Goal: Task Accomplishment & Management: Manage account settings

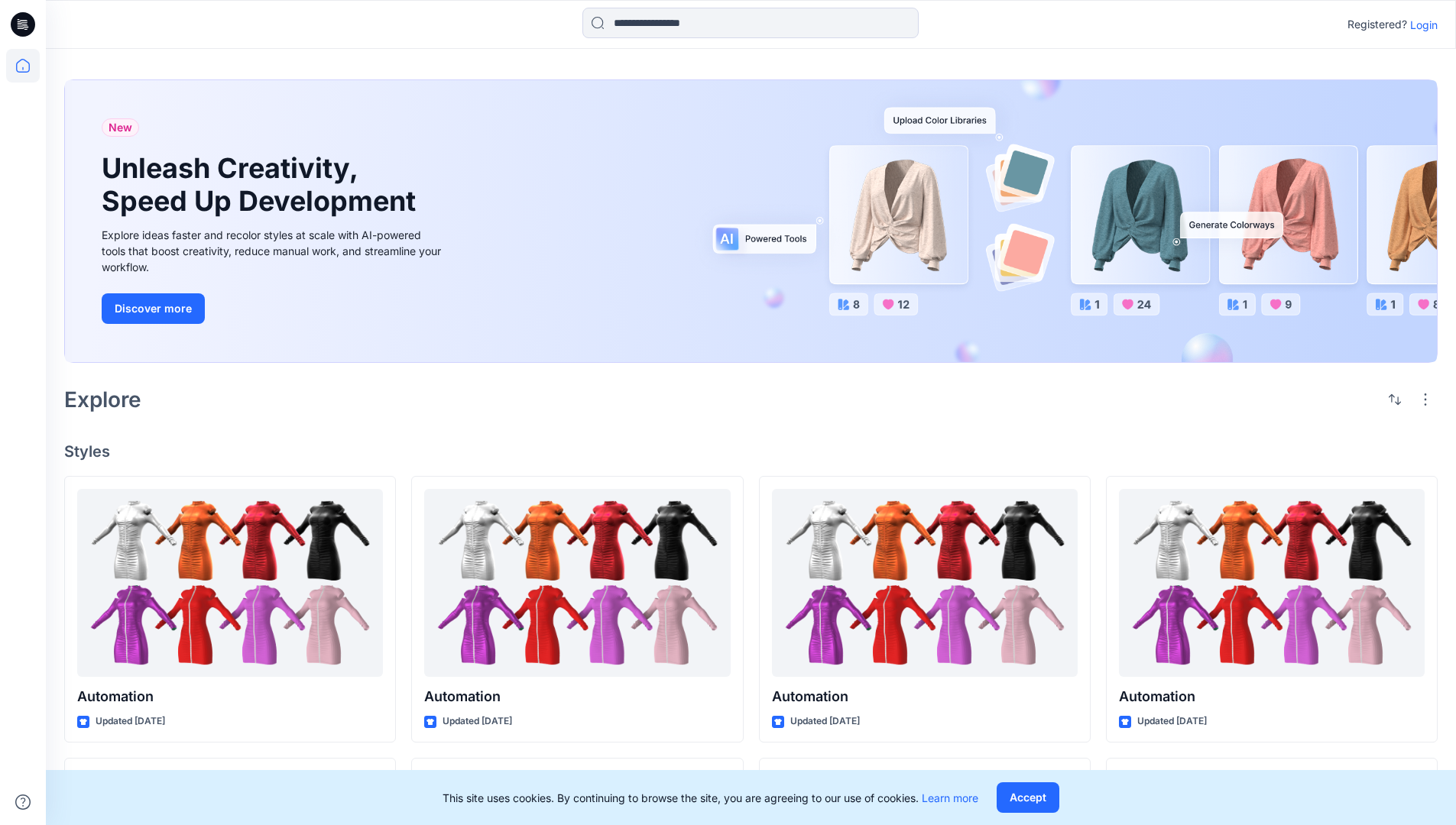
click at [1420, 24] on p "Login" at bounding box center [1423, 25] width 28 height 16
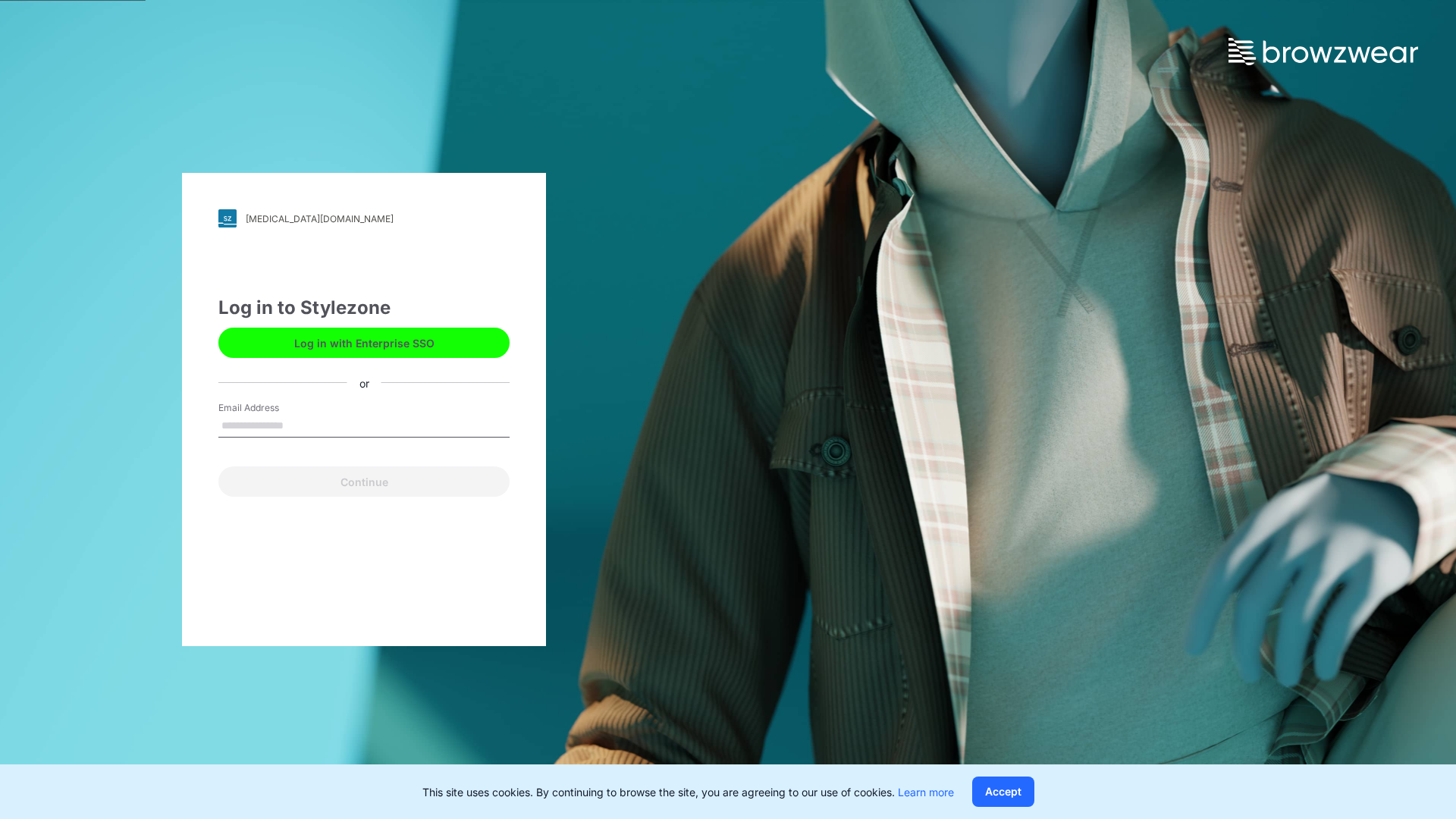
click at [300, 425] on input "Email Address" at bounding box center [364, 427] width 292 height 23
type input "**********"
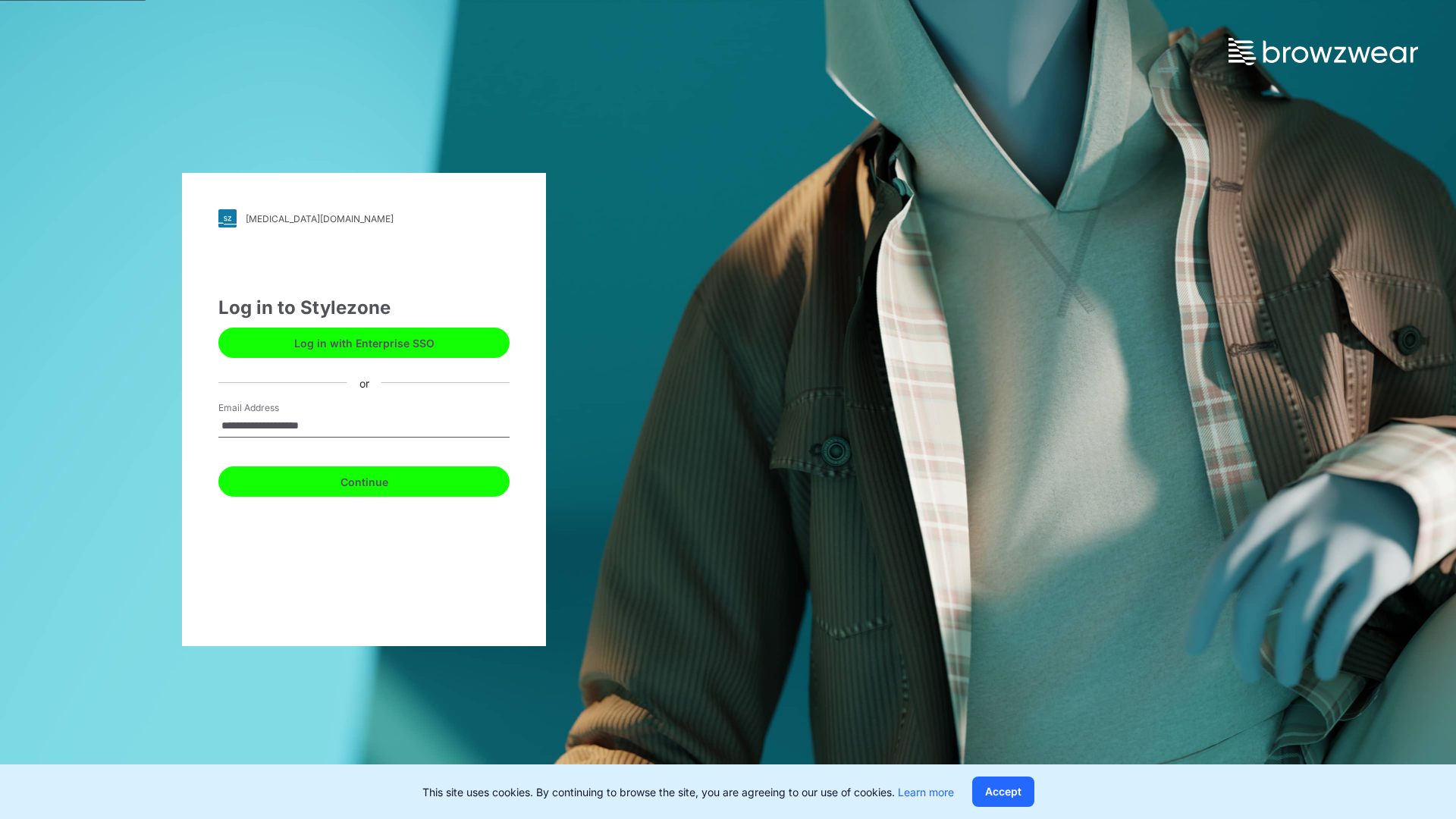
click at [381, 480] on button "Continue" at bounding box center [364, 482] width 292 height 30
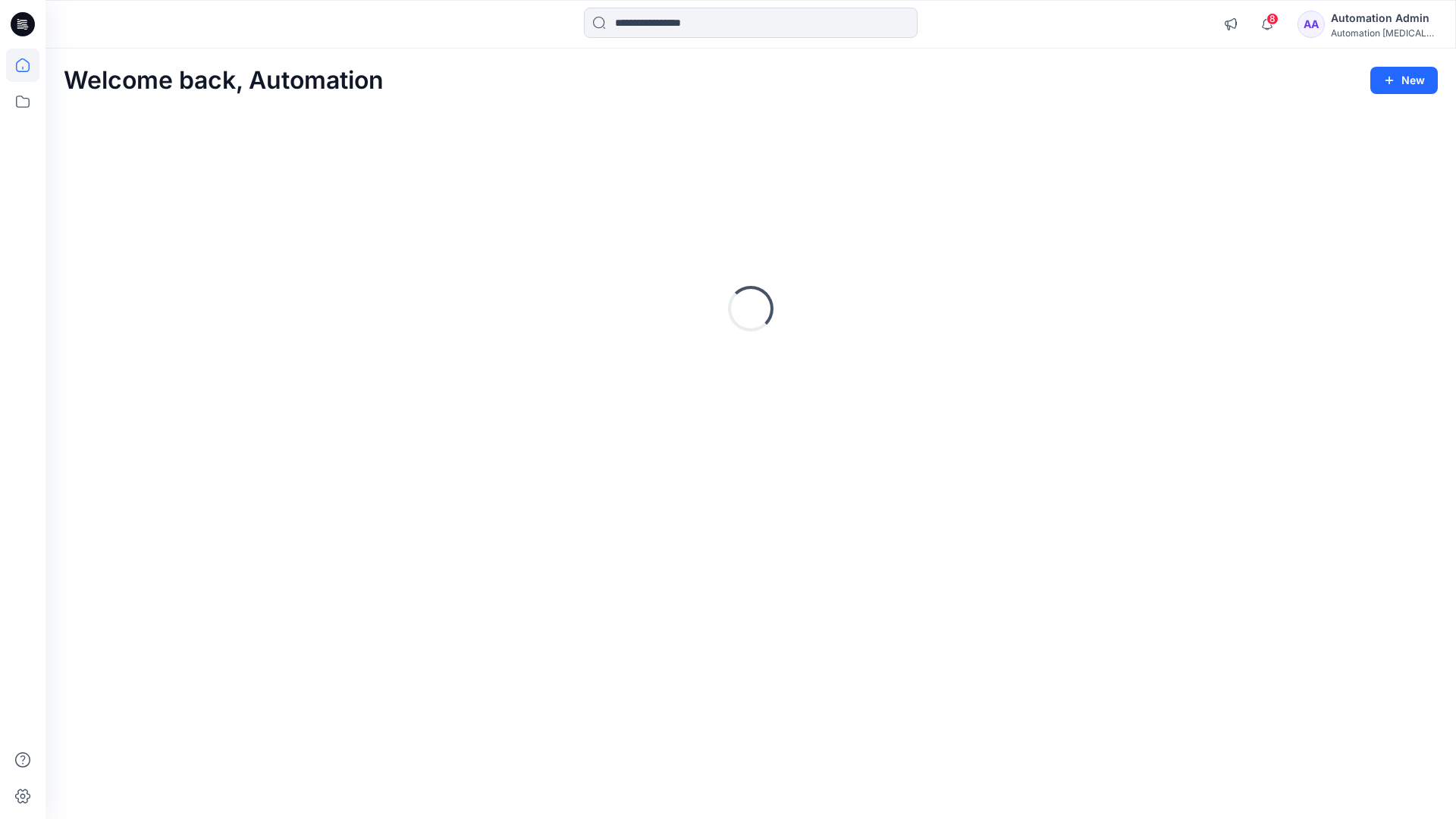
click at [29, 65] on icon at bounding box center [22, 64] width 13 height 13
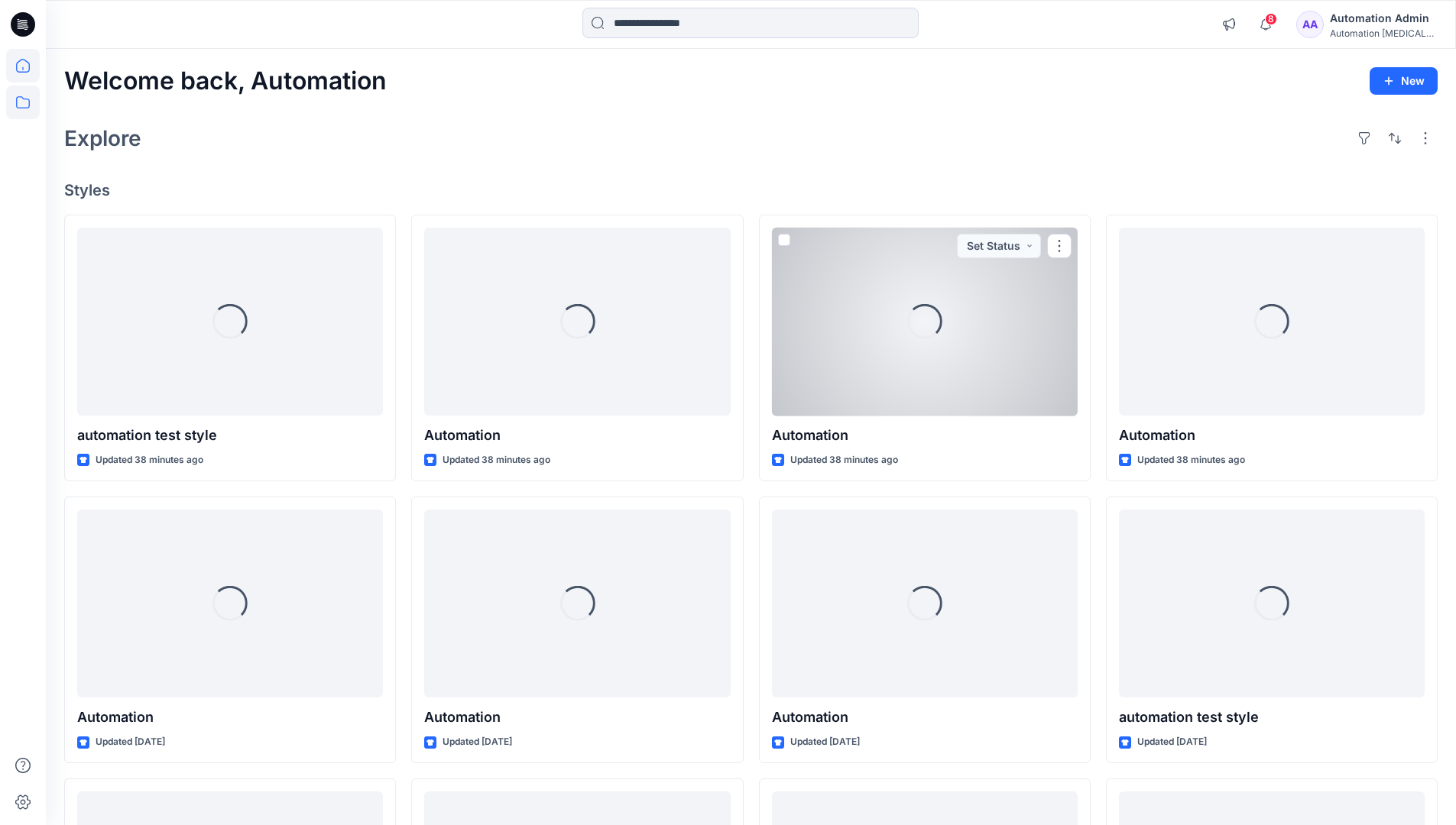
click at [25, 109] on icon at bounding box center [23, 102] width 34 height 34
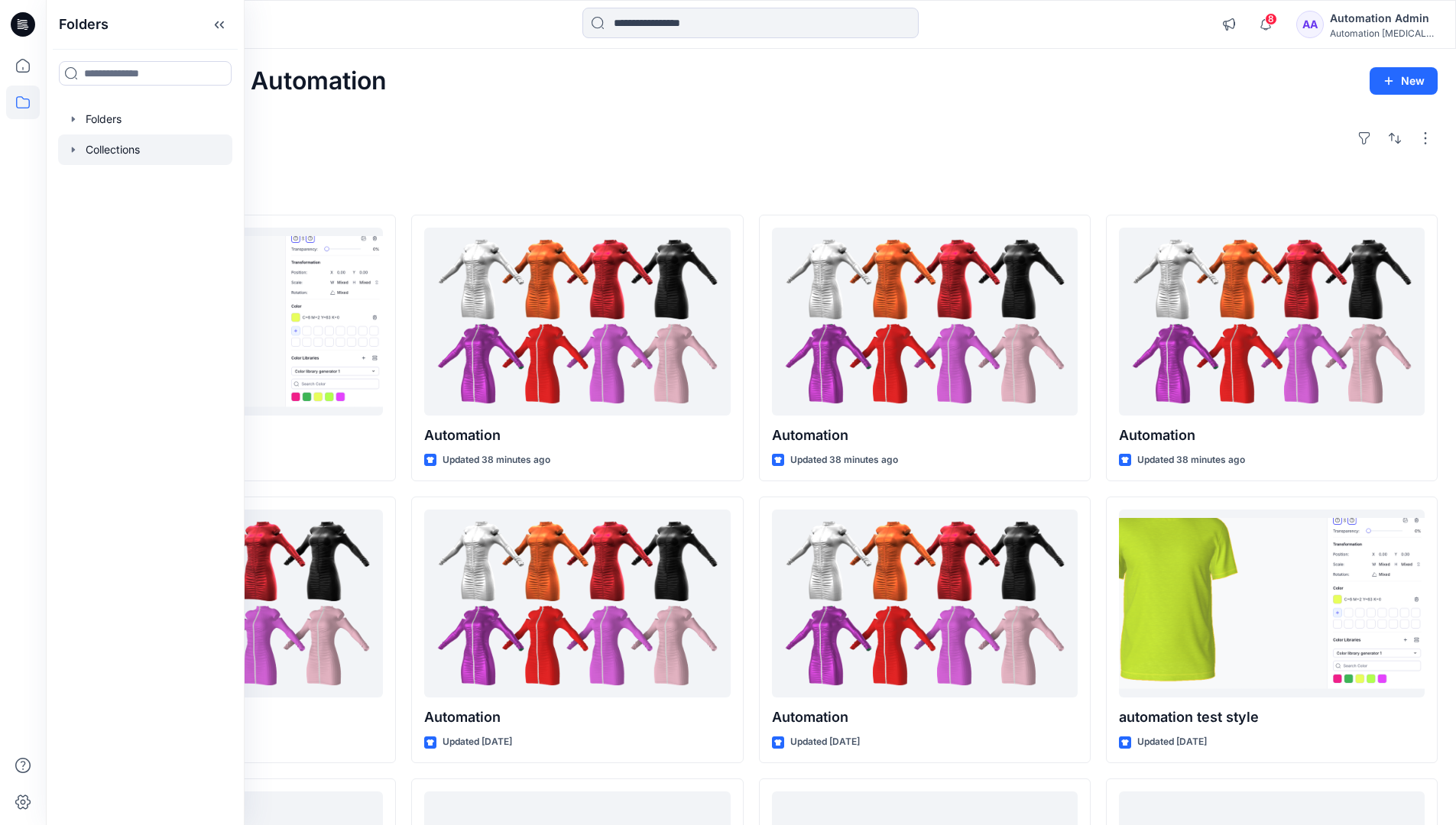
click at [104, 152] on div at bounding box center [145, 150] width 174 height 30
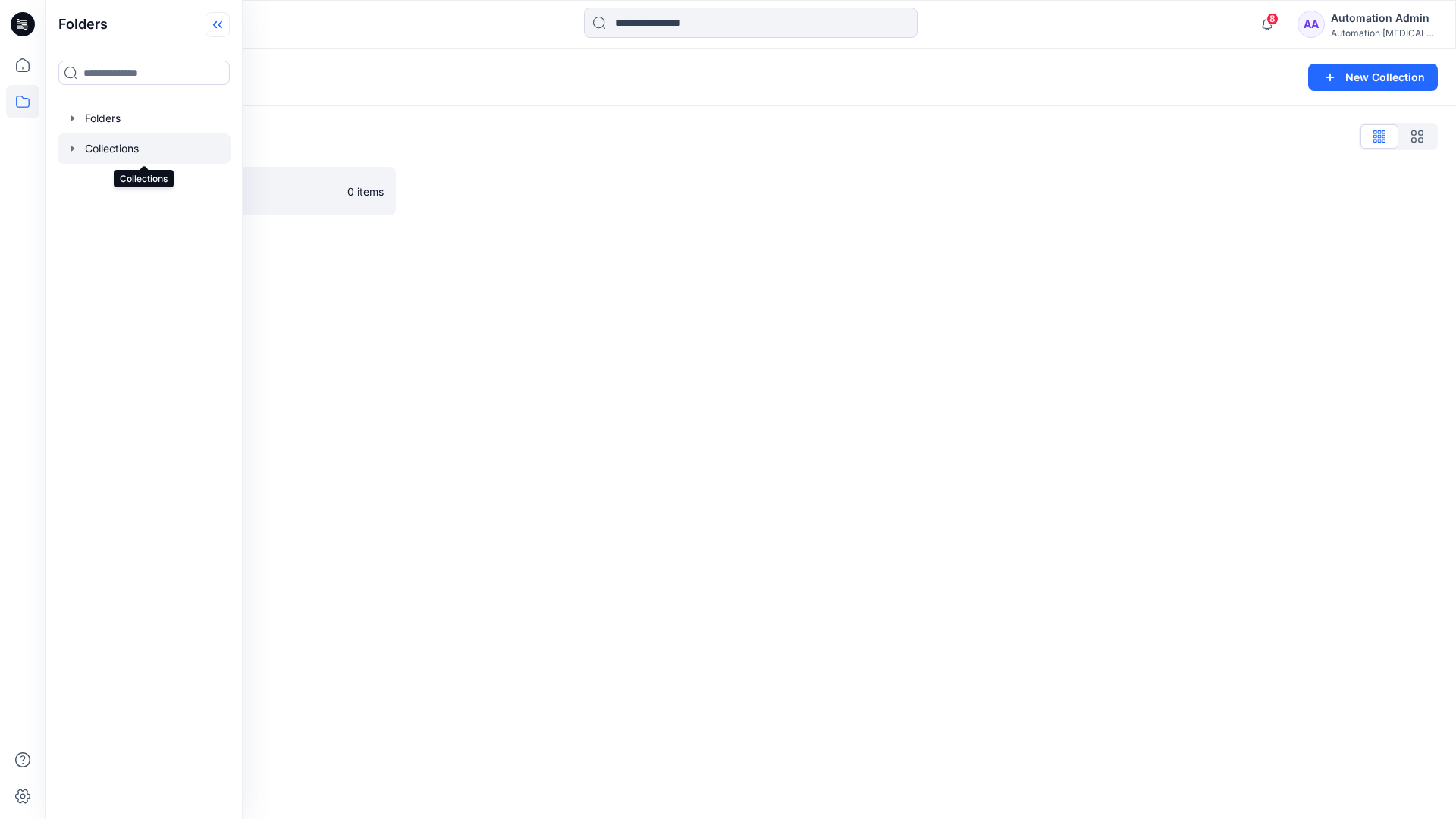
click at [225, 33] on icon at bounding box center [217, 25] width 24 height 25
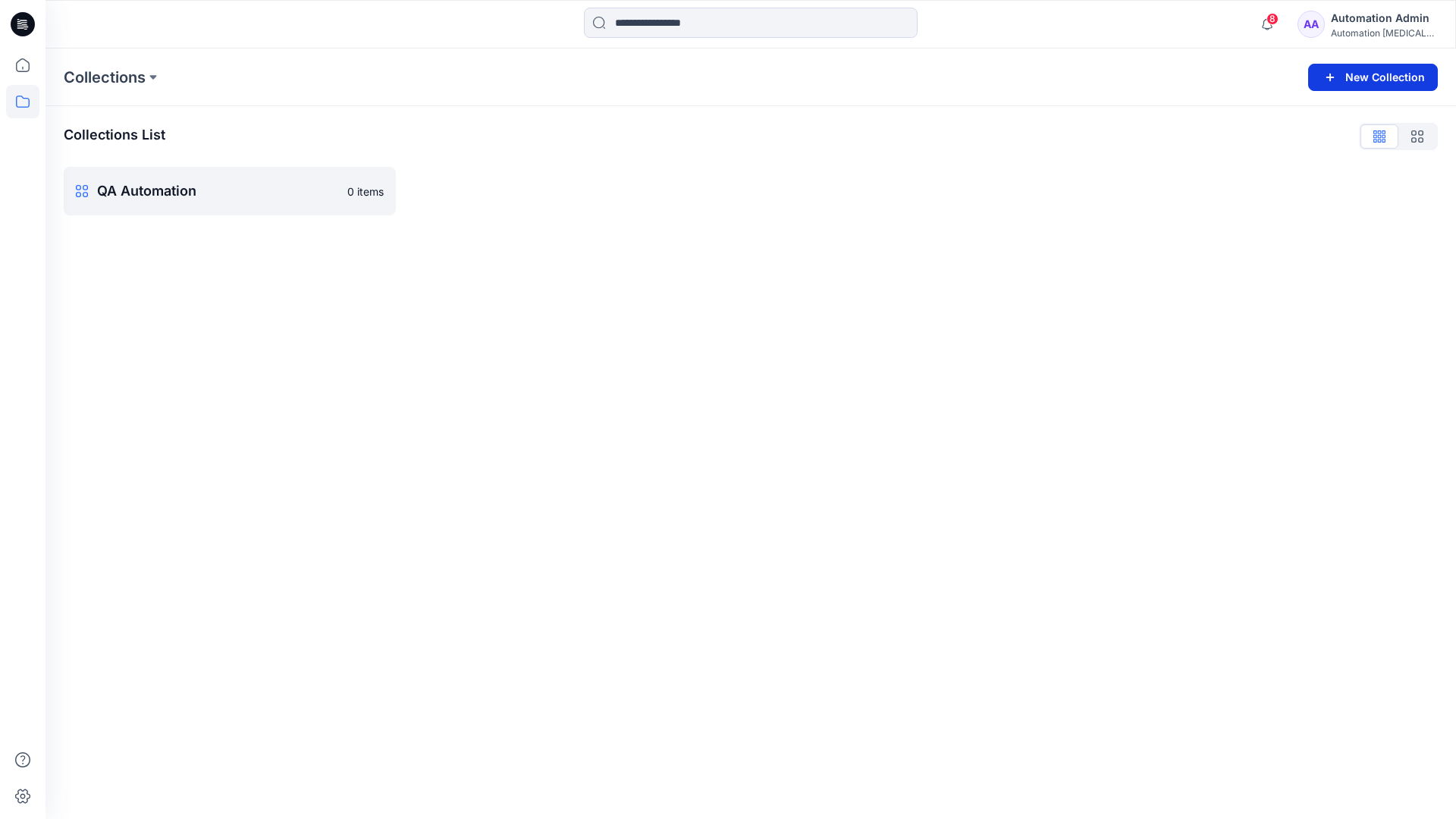
click at [1377, 83] on button "New Collection" at bounding box center [1373, 77] width 130 height 27
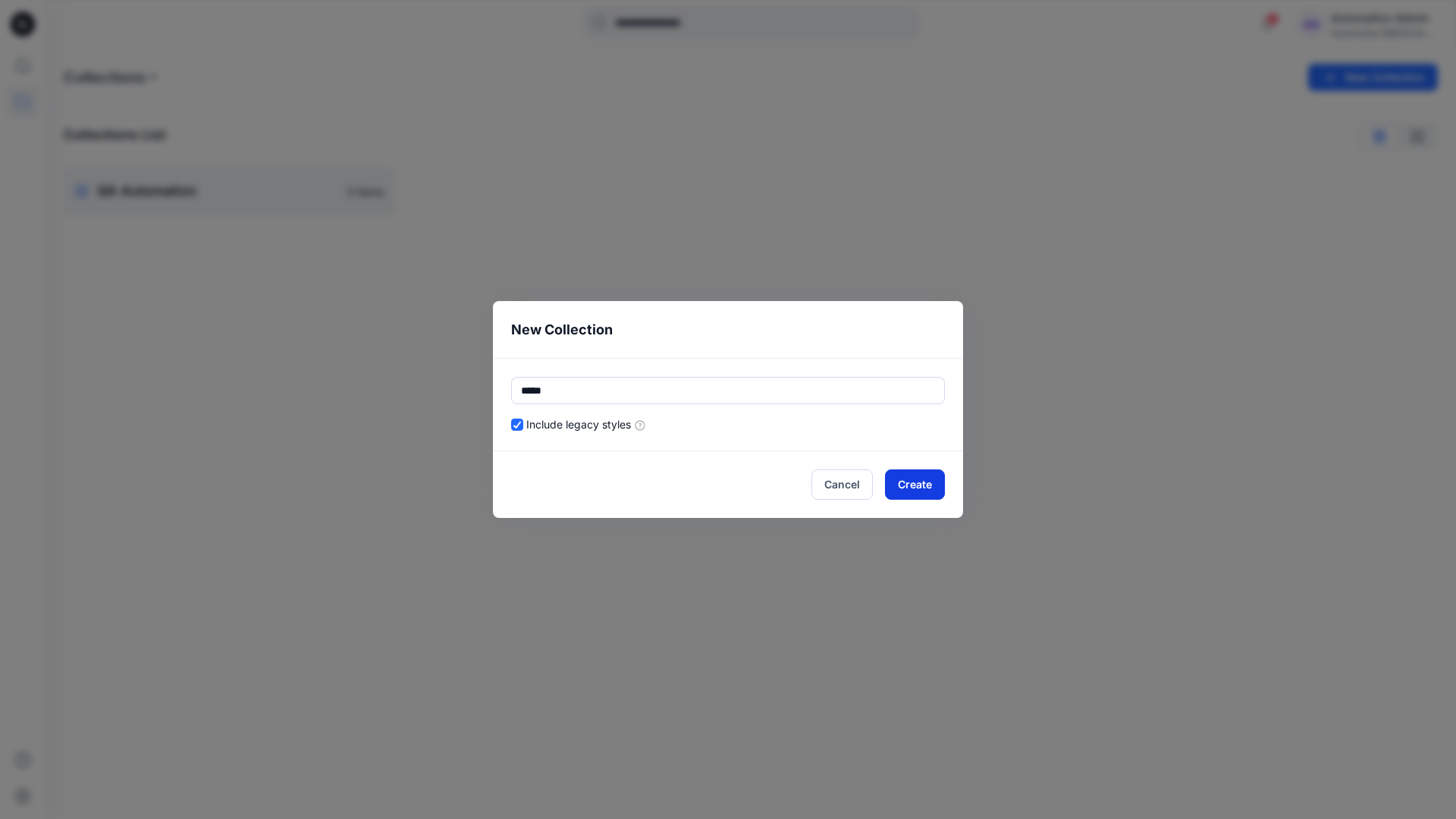
type input "*****"
click at [896, 482] on button "Create" at bounding box center [915, 484] width 60 height 30
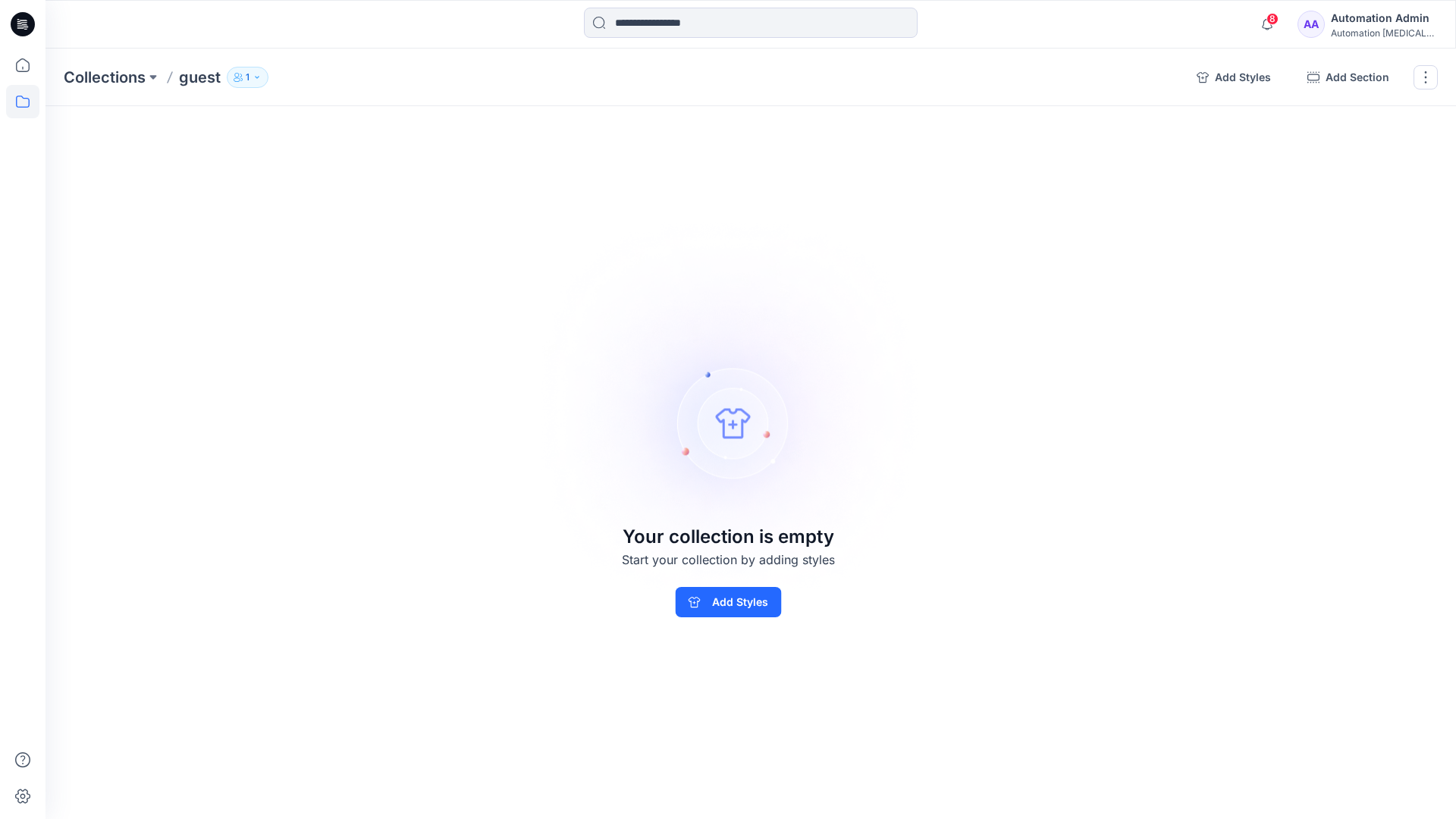
click at [246, 75] on p "1" at bounding box center [247, 77] width 4 height 17
click at [431, 126] on icon "button" at bounding box center [430, 124] width 12 height 12
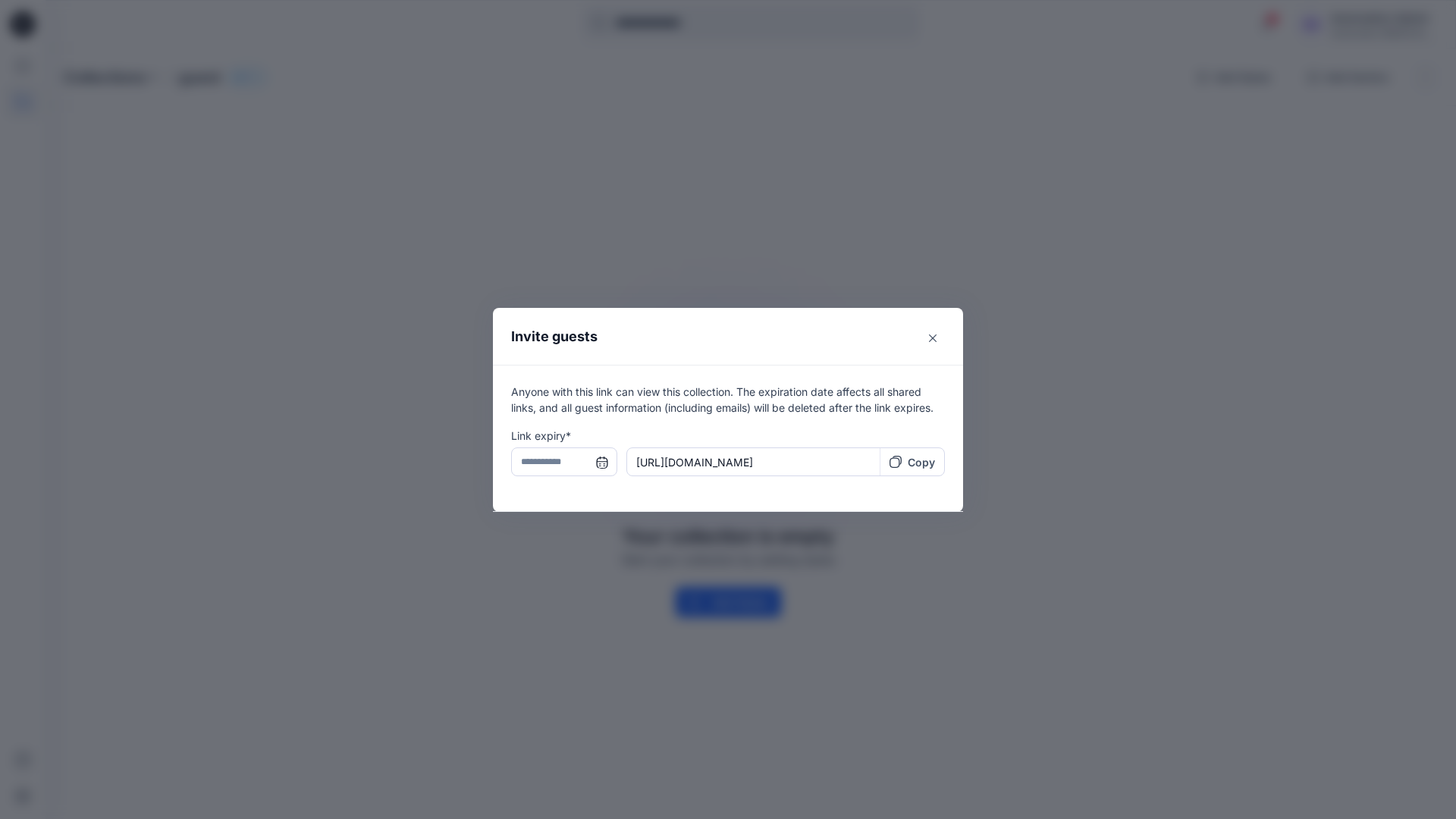
click at [558, 464] on input "text" at bounding box center [565, 462] width 106 height 29
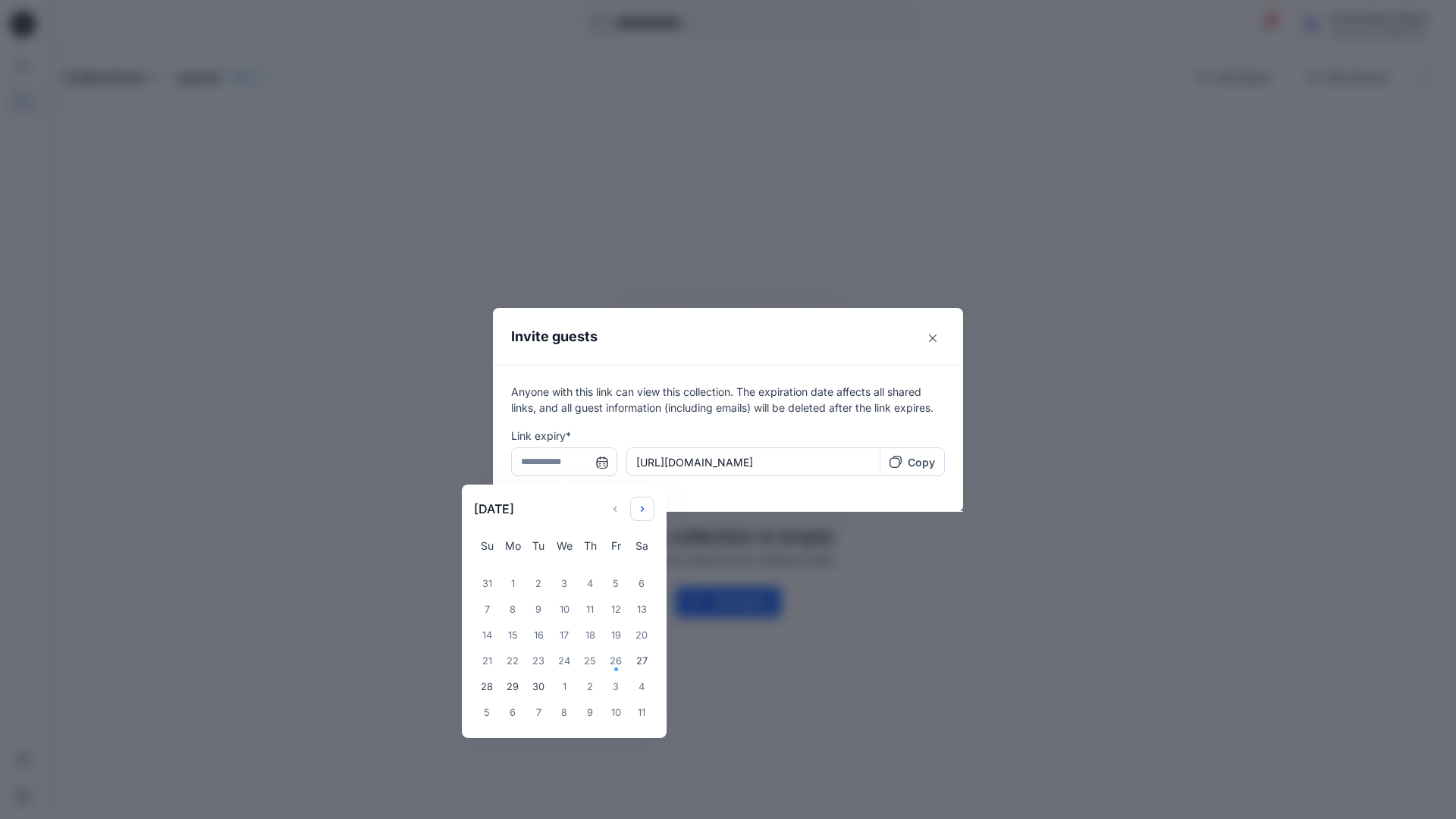
click at [648, 505] on icon "Choose Date" at bounding box center [642, 509] width 12 height 12
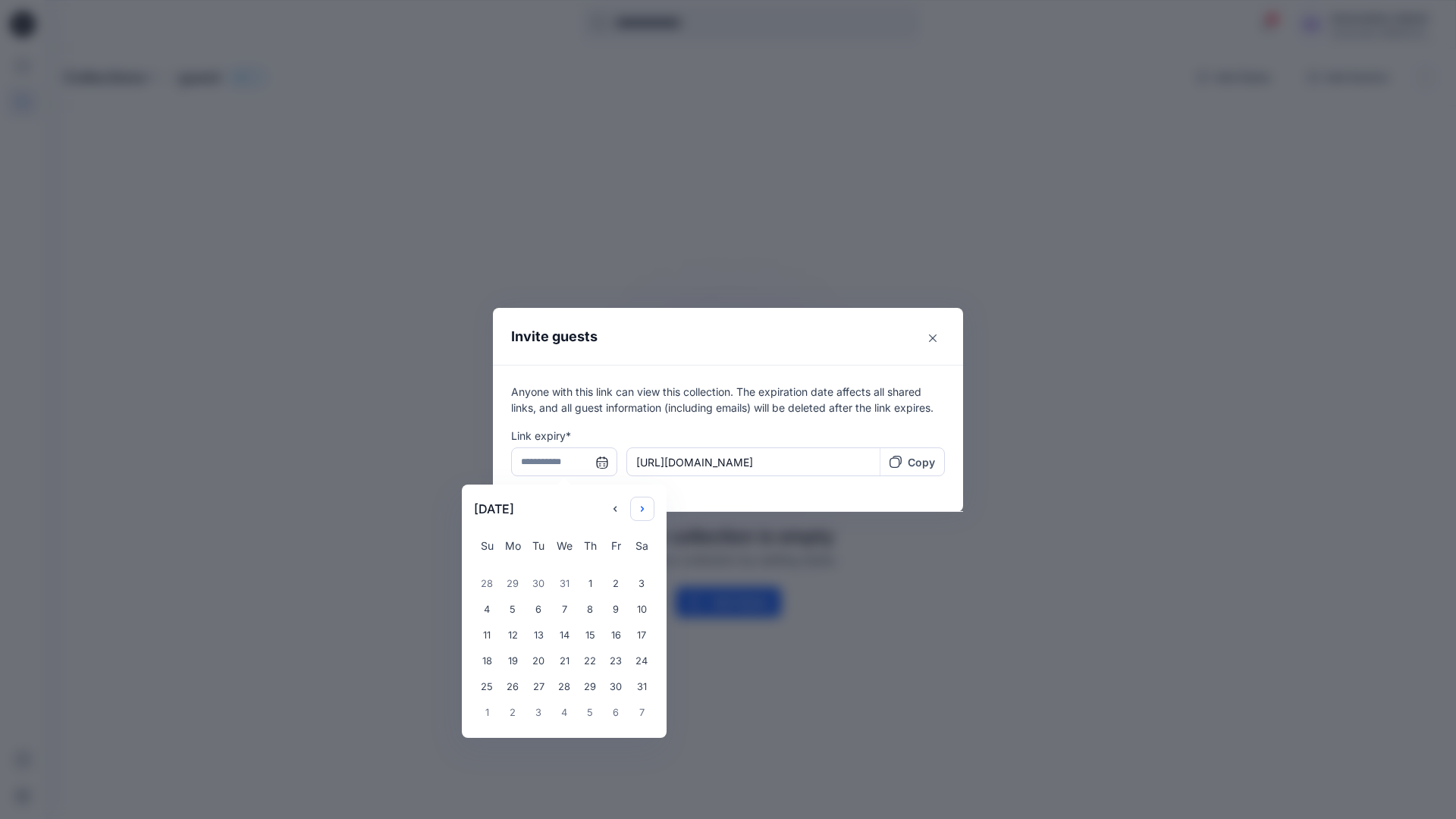
click at [648, 505] on icon "Choose Date" at bounding box center [642, 509] width 12 height 12
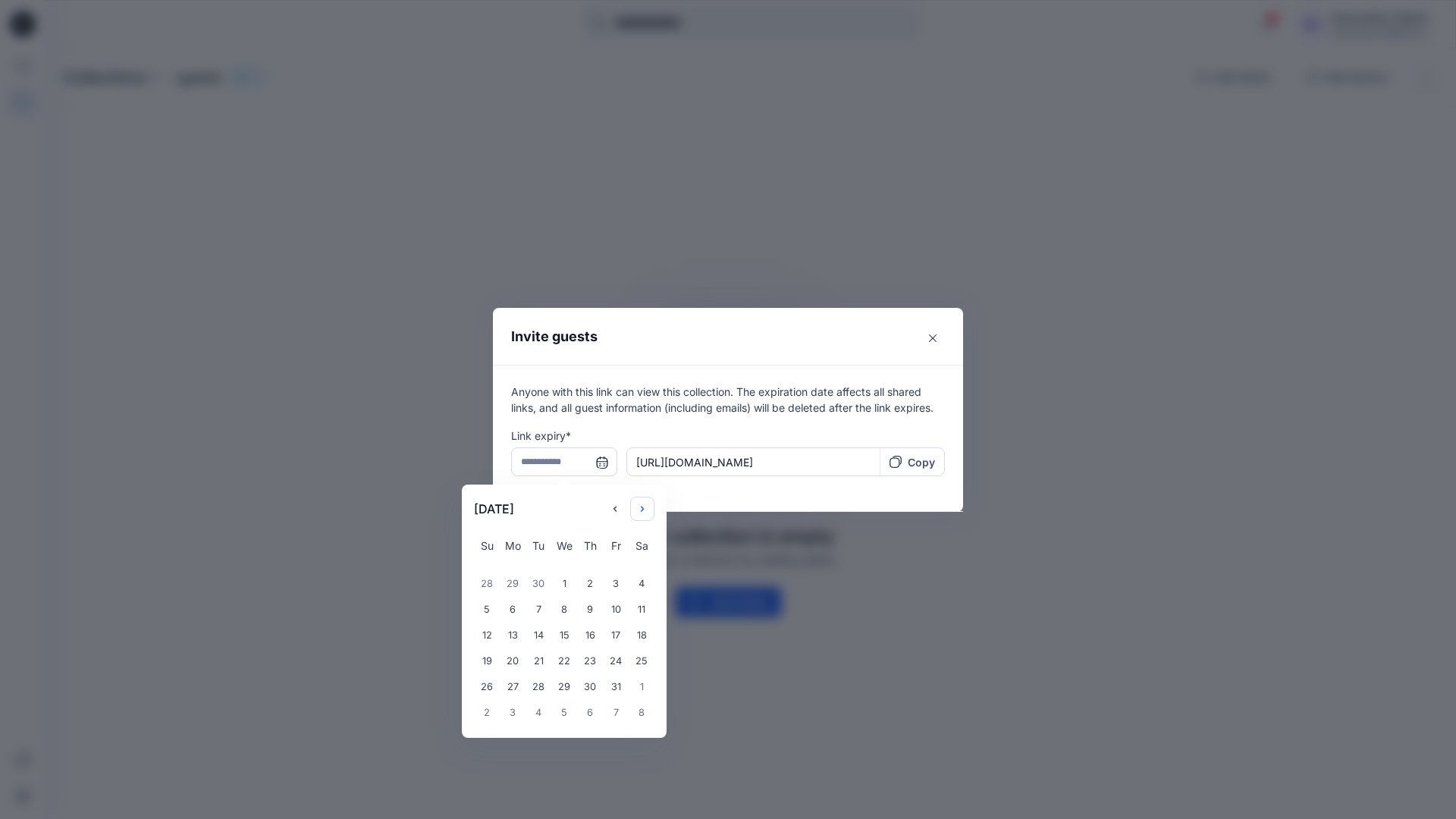
click at [648, 505] on icon "Choose Date" at bounding box center [642, 509] width 12 height 12
click at [558, 637] on div "14" at bounding box center [564, 635] width 26 height 26
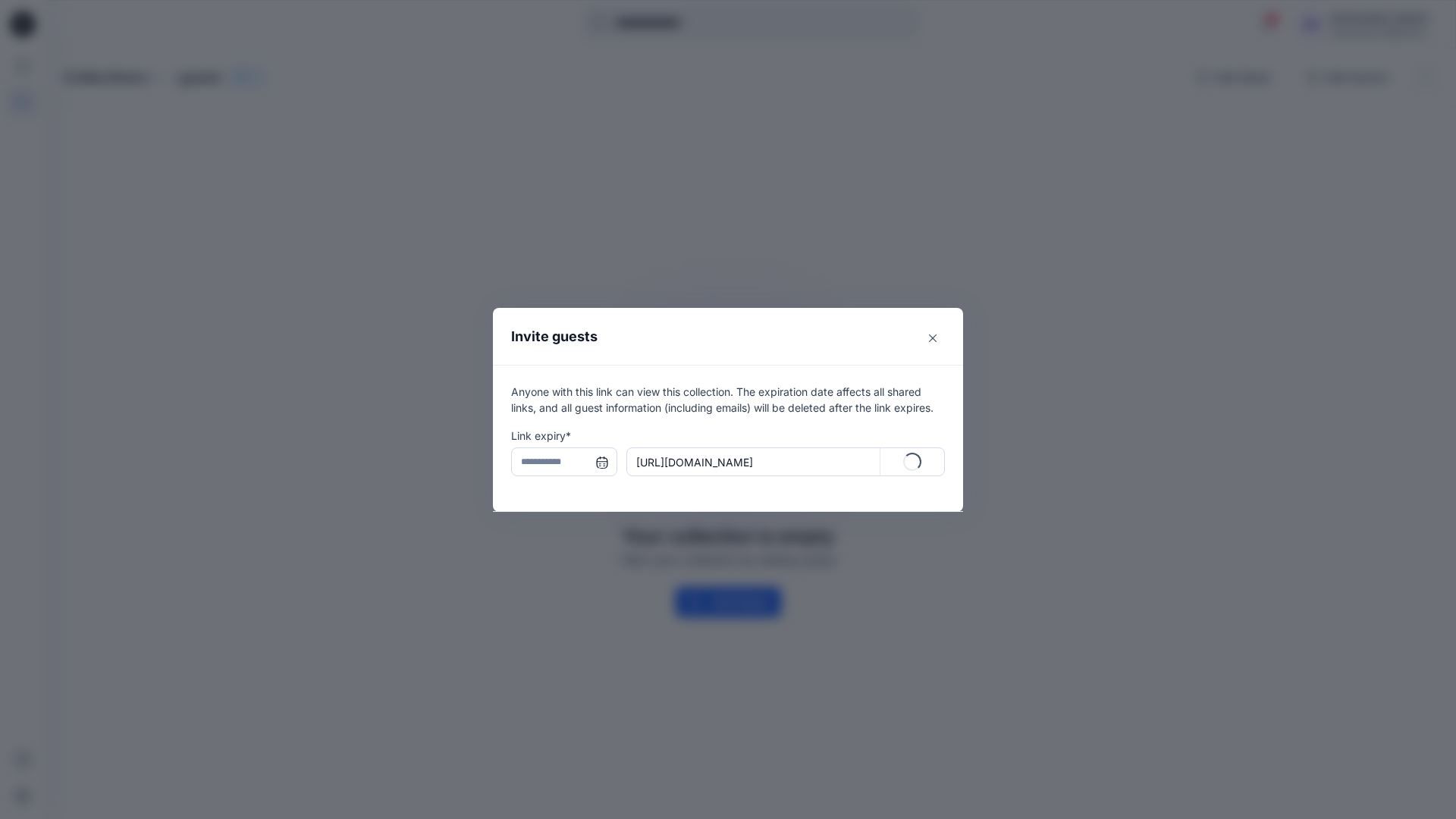
type input "**********"
click at [914, 464] on p "Copy" at bounding box center [921, 462] width 27 height 16
click at [930, 338] on icon "Close" at bounding box center [933, 338] width 8 height 8
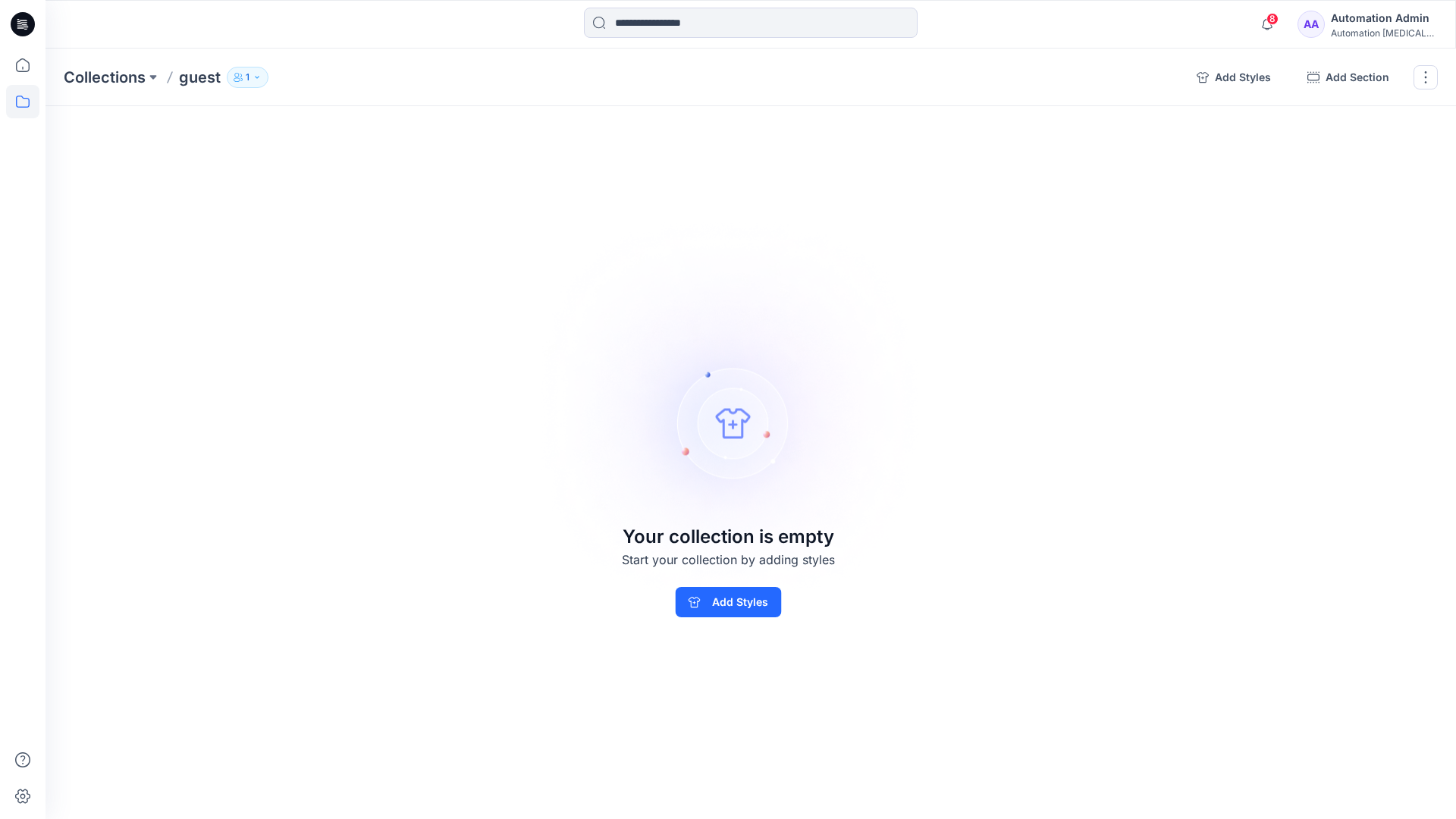
click at [247, 81] on p "1" at bounding box center [247, 77] width 4 height 17
click at [813, 306] on img at bounding box center [729, 409] width 424 height 423
click at [1424, 80] on button "button" at bounding box center [1425, 77] width 24 height 24
click at [1339, 181] on button "Delete Collection" at bounding box center [1353, 183] width 163 height 28
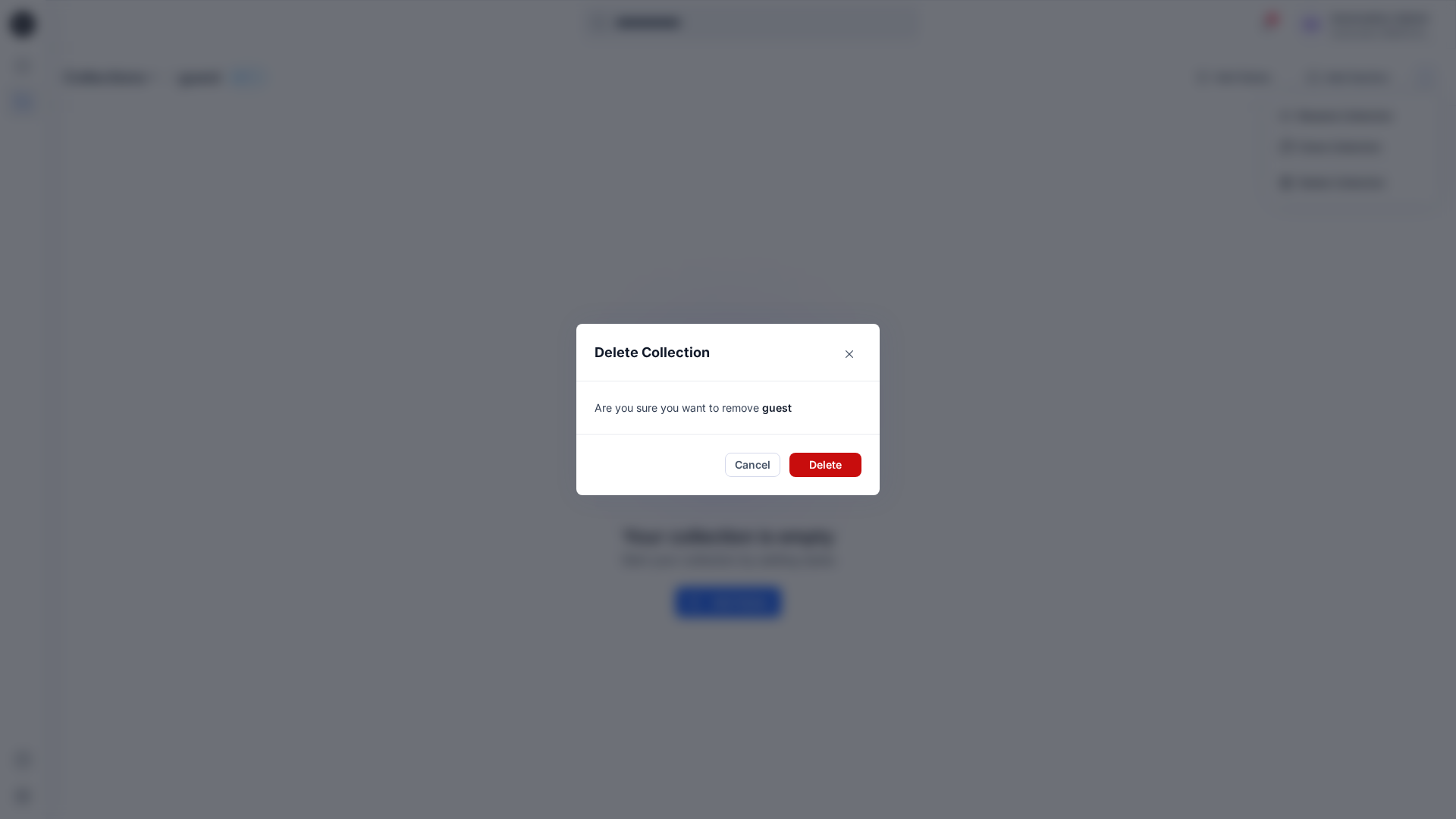
click at [795, 459] on button "Delete" at bounding box center [826, 465] width 72 height 24
